Goal: Information Seeking & Learning: Learn about a topic

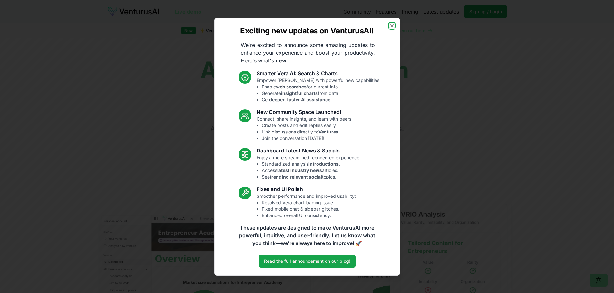
click at [391, 23] on icon "button" at bounding box center [391, 25] width 5 height 5
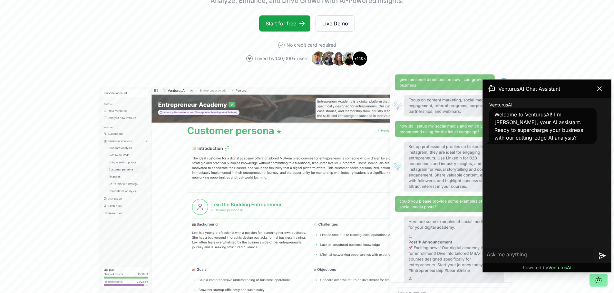
scroll to position [129, 0]
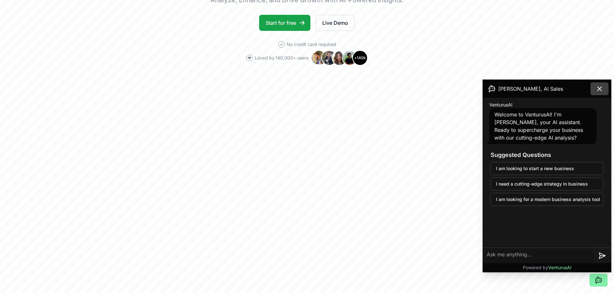
click at [595, 91] on button at bounding box center [599, 88] width 18 height 13
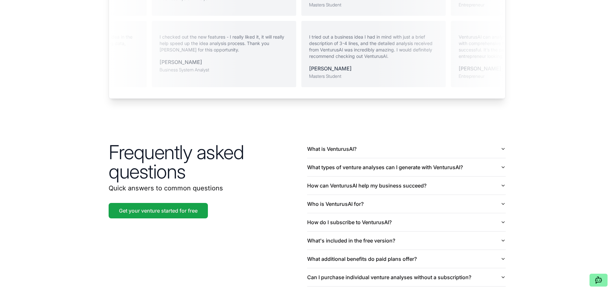
scroll to position [1504, 0]
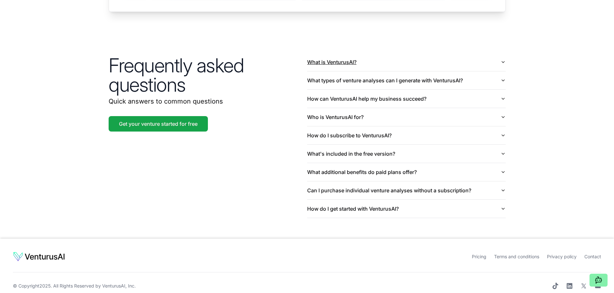
click at [327, 58] on button "What is VenturusAI?" at bounding box center [406, 62] width 198 height 18
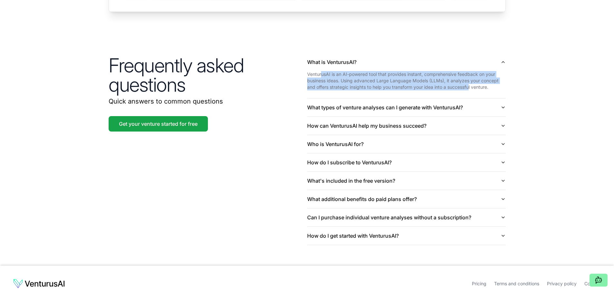
drag, startPoint x: 321, startPoint y: 66, endPoint x: 470, endPoint y: 81, distance: 149.6
click at [470, 81] on p "VenturusAI is an AI-powered tool that provides instant, comprehensive feedback …" at bounding box center [406, 80] width 198 height 19
click at [465, 73] on p "VenturusAI is an AI-powered tool that provides instant, comprehensive feedback …" at bounding box center [406, 80] width 198 height 19
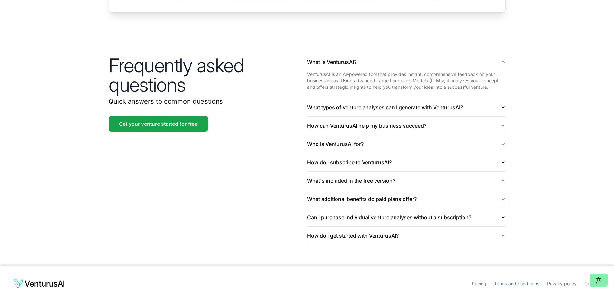
click at [462, 79] on p "VenturusAI is an AI-powered tool that provides instant, comprehensive feedback …" at bounding box center [406, 80] width 198 height 19
click at [429, 99] on button "What types of venture analyses can I generate with VenturusAI?" at bounding box center [406, 108] width 198 height 18
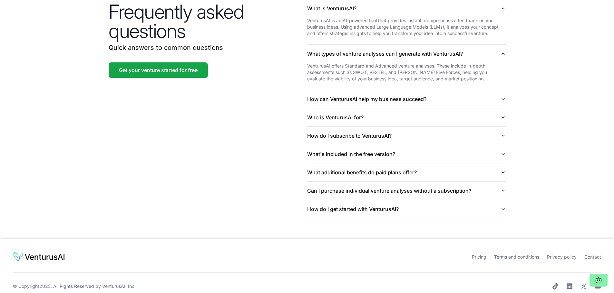
scroll to position [1558, 0]
click at [328, 200] on button "How do I get started with VenturusAI?" at bounding box center [406, 209] width 198 height 18
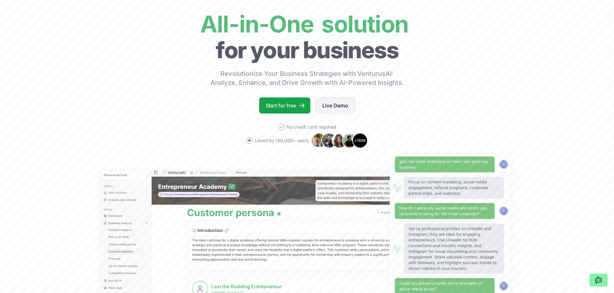
scroll to position [0, 0]
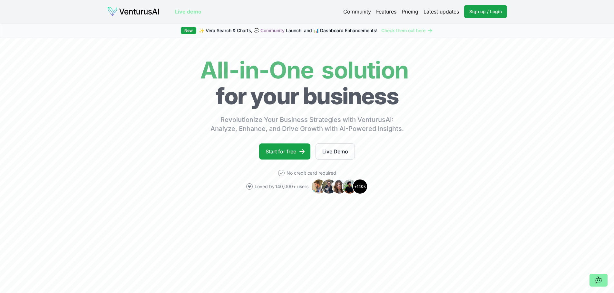
click at [405, 11] on link "Pricing" at bounding box center [409, 12] width 17 height 8
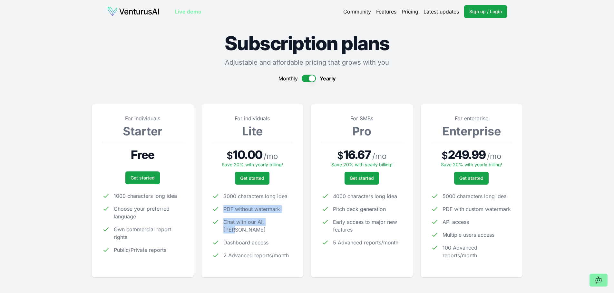
drag, startPoint x: 224, startPoint y: 209, endPoint x: 283, endPoint y: 220, distance: 60.6
click at [283, 220] on ul "3000 characters long idea PDF without watermark Chat with our AI, [PERSON_NAME]…" at bounding box center [252, 226] width 81 height 67
click at [281, 221] on li "Chat with our AI, [PERSON_NAME]" at bounding box center [252, 225] width 81 height 15
drag, startPoint x: 228, startPoint y: 232, endPoint x: 264, endPoint y: 236, distance: 36.3
click at [264, 239] on span "Dashboard access" at bounding box center [245, 243] width 45 height 8
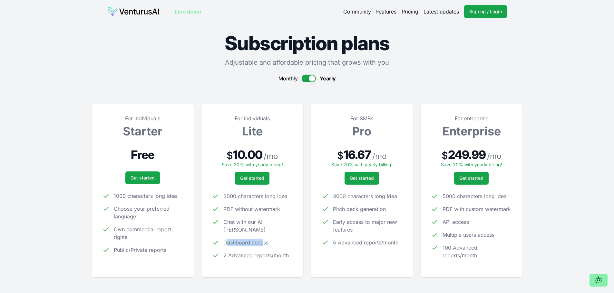
click at [251, 239] on span "Dashboard access" at bounding box center [245, 243] width 45 height 8
drag, startPoint x: 230, startPoint y: 250, endPoint x: 282, endPoint y: 250, distance: 52.5
click at [282, 252] on span "2 Advanced reports/month" at bounding box center [255, 256] width 65 height 8
click at [257, 252] on span "2 Advanced reports/month" at bounding box center [255, 256] width 65 height 8
click at [188, 11] on link "Live demo" at bounding box center [188, 12] width 26 height 8
